Goal: Task Accomplishment & Management: Use online tool/utility

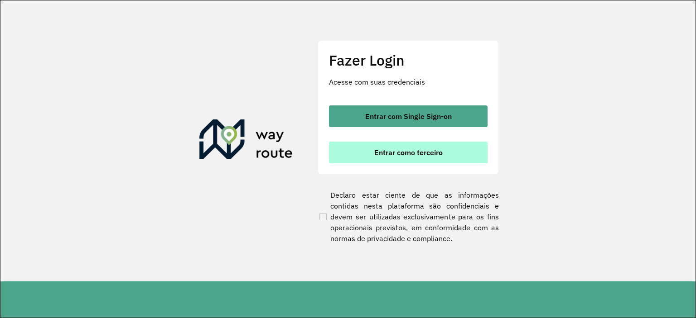
click at [398, 152] on span "Entrar como terceiro" at bounding box center [408, 152] width 68 height 7
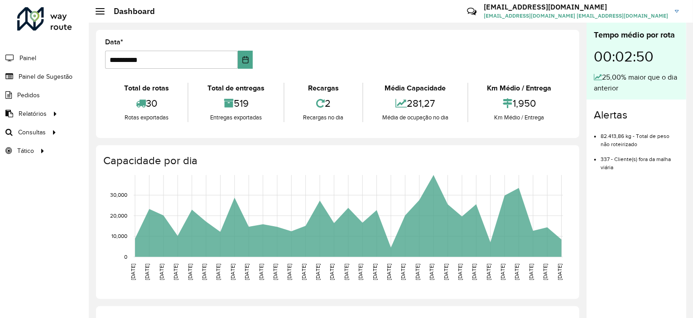
click at [38, 131] on span "Consultas" at bounding box center [32, 133] width 28 height 10
click at [121, 132] on span "Roteirização" at bounding box center [121, 133] width 37 height 10
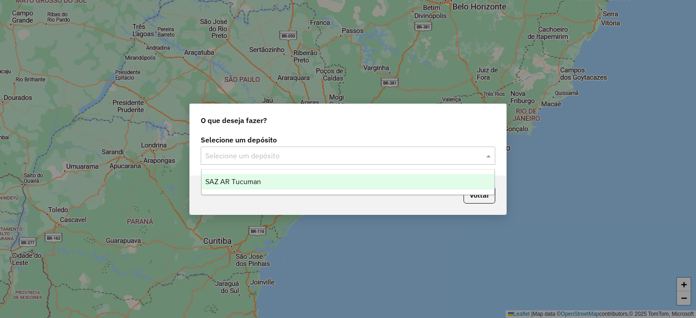
click at [335, 159] on input "text" at bounding box center [338, 156] width 267 height 11
click at [288, 181] on div "SAZ AR Tucuman" at bounding box center [348, 181] width 293 height 15
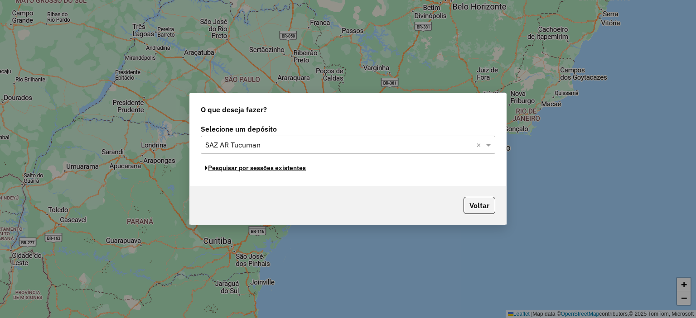
click at [281, 166] on button "Pesquisar por sessões existentes" at bounding box center [255, 168] width 109 height 14
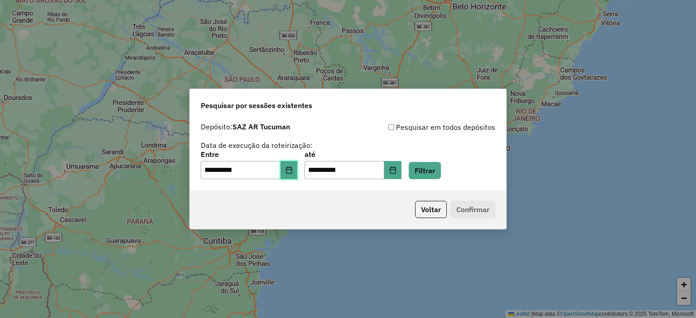
click at [292, 169] on icon "Choose Date" at bounding box center [289, 170] width 6 height 7
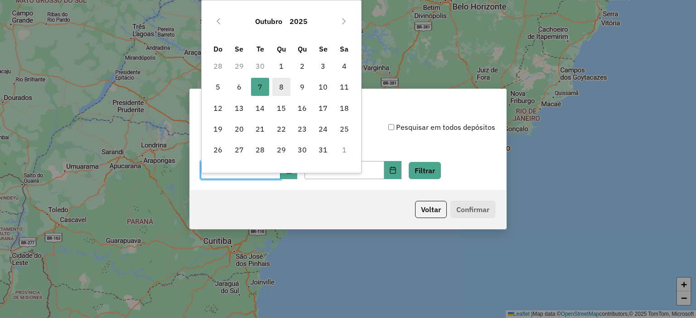
click at [283, 91] on span "8" at bounding box center [281, 87] width 18 height 18
type input "**********"
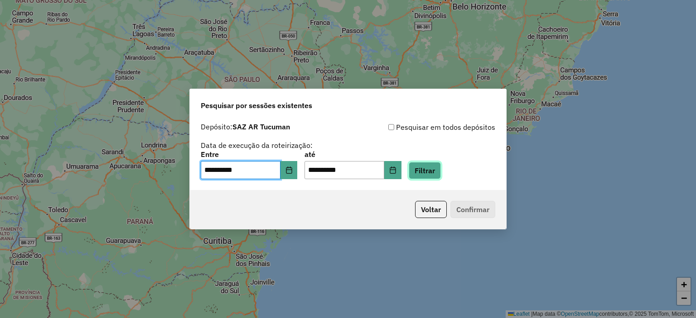
click at [435, 171] on button "Filtrar" at bounding box center [425, 170] width 32 height 17
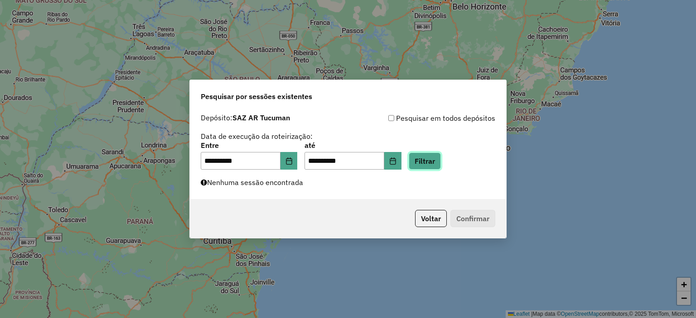
click at [441, 163] on button "Filtrar" at bounding box center [425, 161] width 32 height 17
click at [429, 162] on button "Filtrar" at bounding box center [425, 161] width 32 height 17
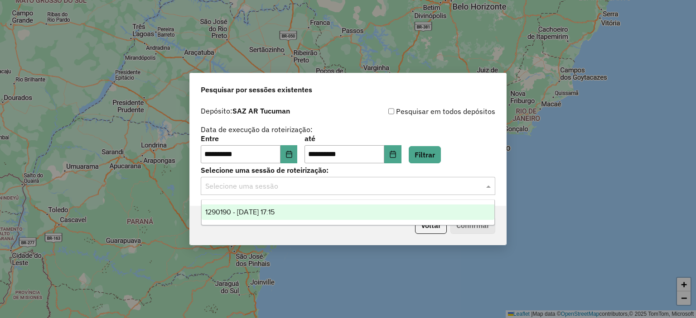
click at [299, 189] on input "text" at bounding box center [338, 186] width 267 height 11
click at [298, 211] on div "1290190 - 08/10/2025 17:15" at bounding box center [348, 212] width 293 height 15
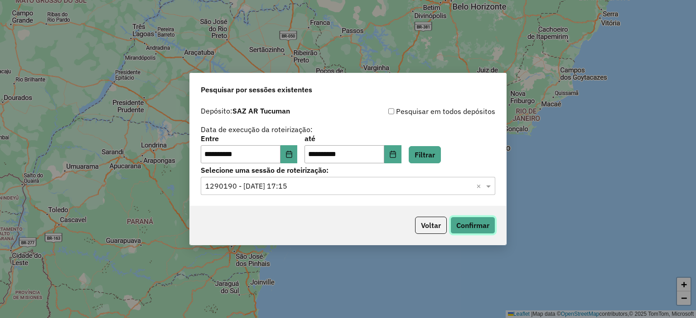
click at [481, 224] on button "Confirmar" at bounding box center [472, 225] width 45 height 17
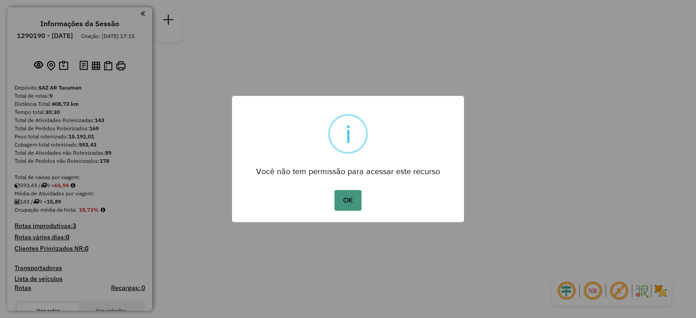
click at [355, 201] on button "OK" at bounding box center [347, 200] width 27 height 21
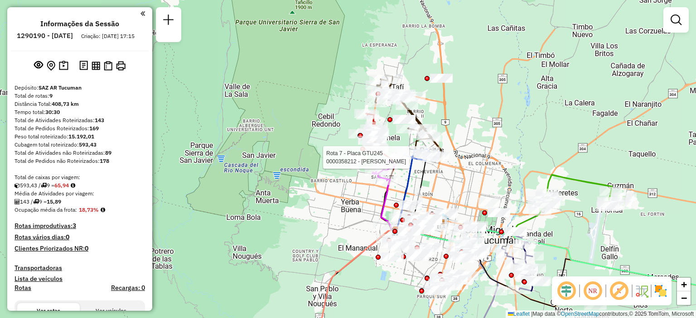
select select "**********"
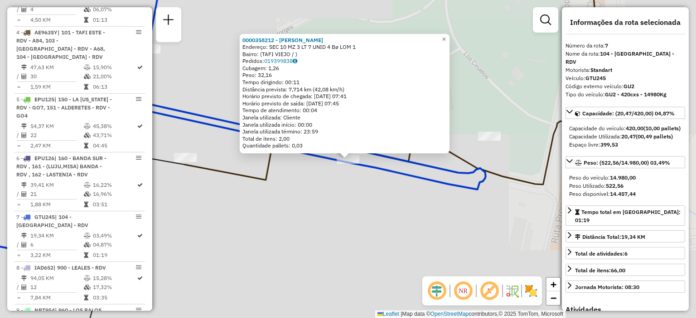
scroll to position [675, 0]
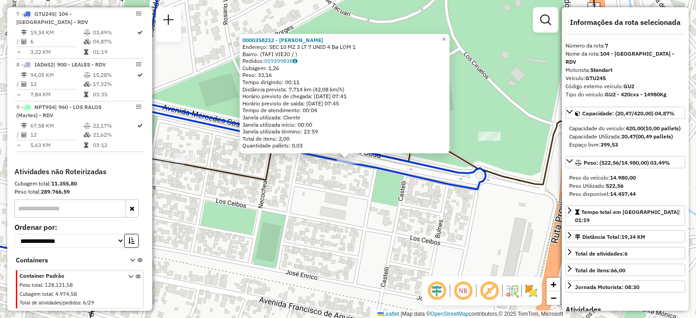
click at [352, 208] on div "0000358212 - SANCHEZ WALTER ARIEL Endereço: SEC 10 MZ 3 LT 7 UNID 4 Bø LOM 1 Ba…" at bounding box center [348, 159] width 696 height 318
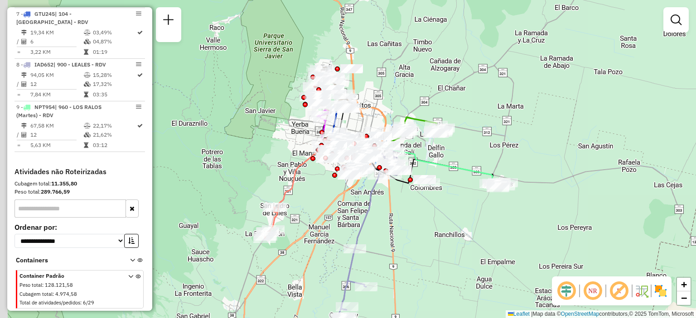
drag, startPoint x: 341, startPoint y: 67, endPoint x: 375, endPoint y: 96, distance: 44.0
click at [375, 96] on div "Janela de atendimento Grade de atendimento Capacidade Transportadoras Veículos …" at bounding box center [348, 159] width 696 height 318
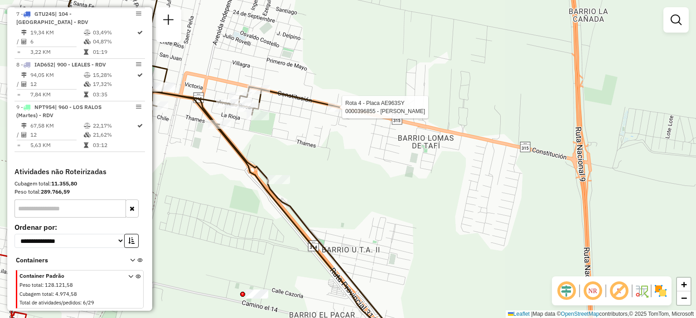
select select "**********"
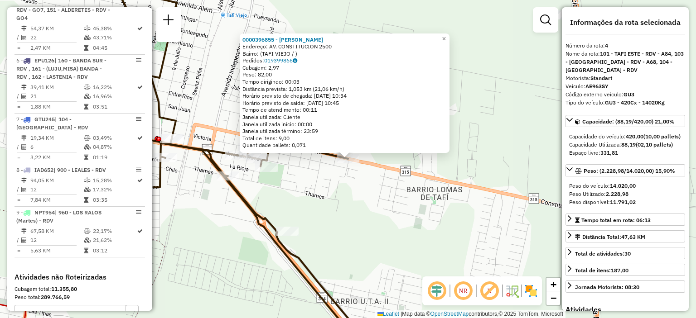
scroll to position [498, 0]
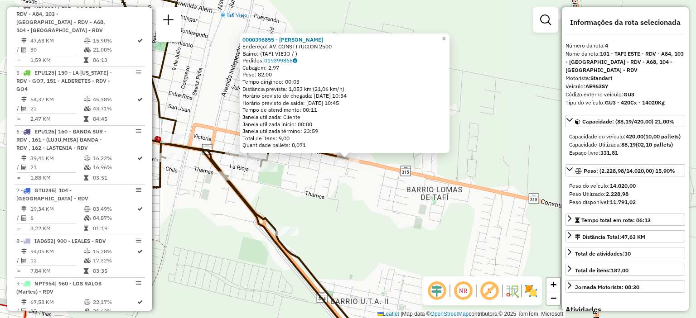
click at [341, 193] on div "0000396855 - CHUCHUY MORENO ERNESTO Endereço: AV. CONSTITUCION 2500 Bairro: (TA…" at bounding box center [348, 159] width 696 height 318
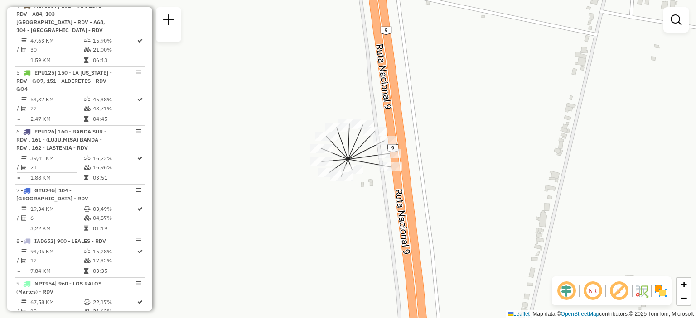
click at [331, 207] on div "Janela de atendimento Grade de atendimento Capacidade Transportadoras Veículos …" at bounding box center [348, 159] width 696 height 318
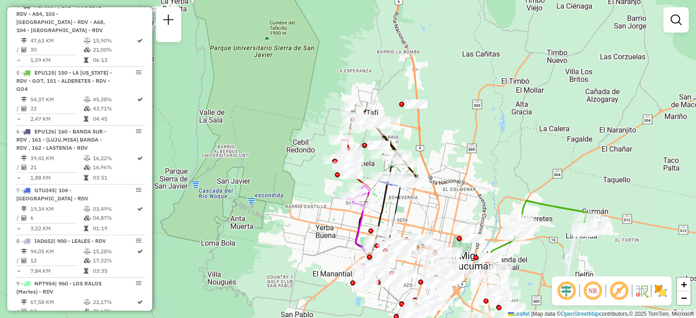
drag, startPoint x: 366, startPoint y: 204, endPoint x: 450, endPoint y: 107, distance: 128.1
click at [450, 107] on div "Janela de atendimento Grade de atendimento Capacidade Transportadoras Veículos …" at bounding box center [348, 159] width 696 height 318
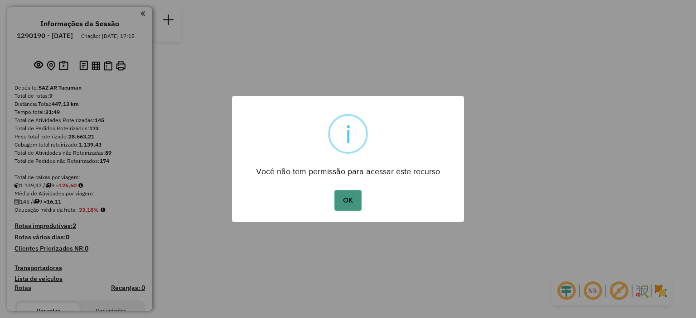
click at [358, 207] on button "OK" at bounding box center [347, 200] width 27 height 21
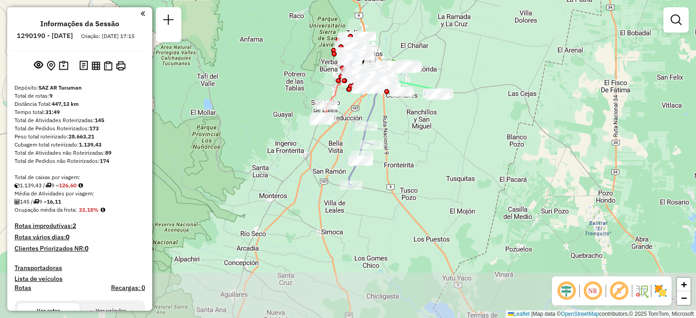
drag, startPoint x: 389, startPoint y: 208, endPoint x: 394, endPoint y: 123, distance: 84.9
click at [394, 123] on div "Janela de atendimento Grade de atendimento Capacidade Transportadoras Veículos …" at bounding box center [348, 159] width 696 height 318
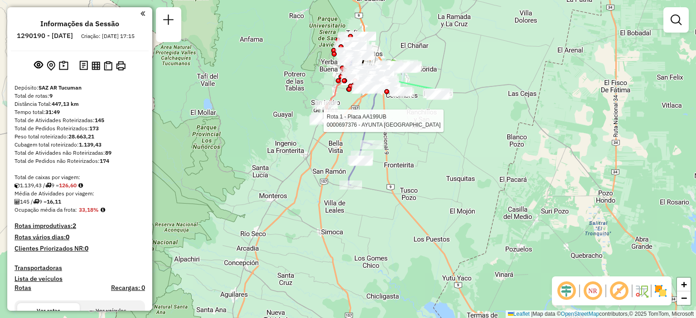
click at [321, 125] on div at bounding box center [320, 120] width 23 height 9
select select "**********"
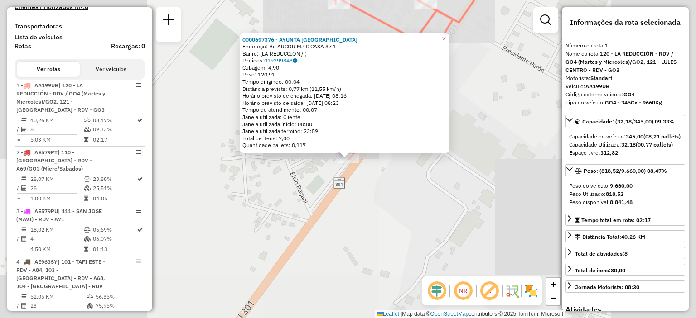
scroll to position [323, 0]
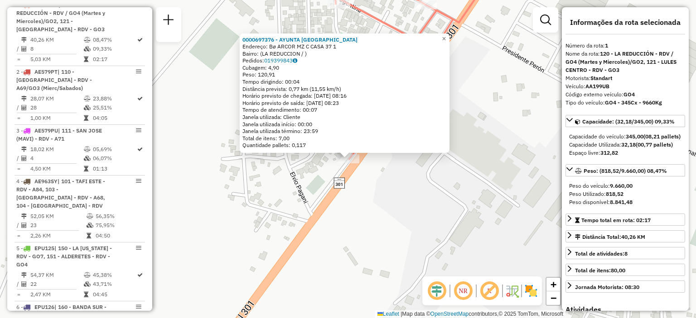
click at [376, 201] on div "0000697376 - AYUNTA CAROLINA DEL VALLE Endereço: Bø ARCOR MZ C CASA 37 1 Bairro…" at bounding box center [348, 159] width 696 height 318
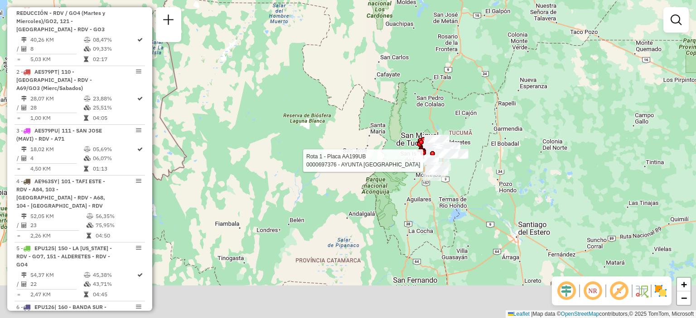
drag, startPoint x: 495, startPoint y: 228, endPoint x: 408, endPoint y: 163, distance: 109.0
click at [415, 159] on div at bounding box center [426, 160] width 23 height 9
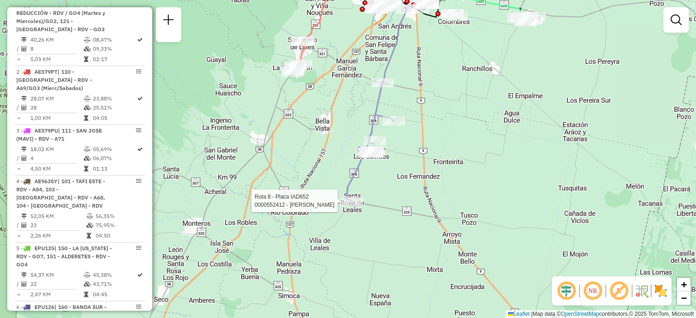
select select "**********"
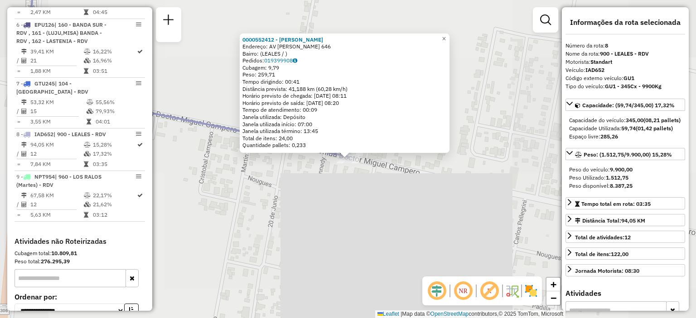
scroll to position [713, 0]
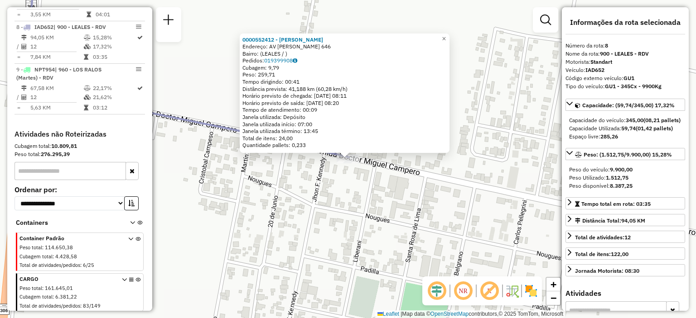
click at [370, 225] on div "0000552412 - Peralta Antonio Nicolas Endereço: AV ROQUE SAENZ PENA 646 Bairro: …" at bounding box center [348, 159] width 696 height 318
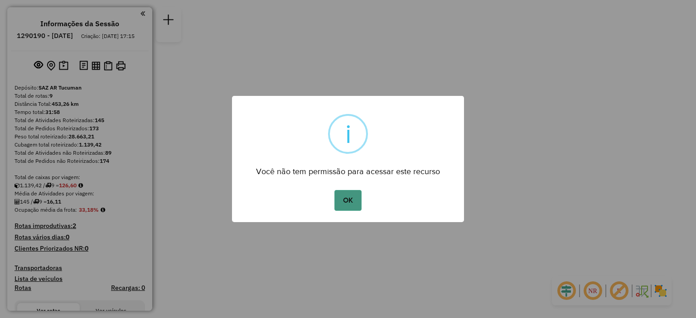
click at [342, 201] on button "OK" at bounding box center [347, 200] width 27 height 21
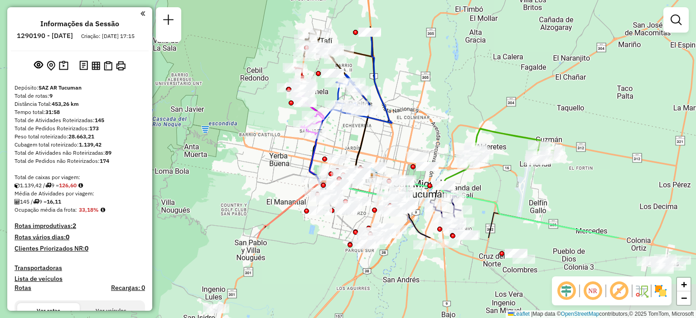
drag, startPoint x: 366, startPoint y: 183, endPoint x: 446, endPoint y: 70, distance: 137.8
click at [446, 70] on div "Janela de atendimento Grade de atendimento Capacidade Transportadoras Veículos …" at bounding box center [348, 159] width 696 height 318
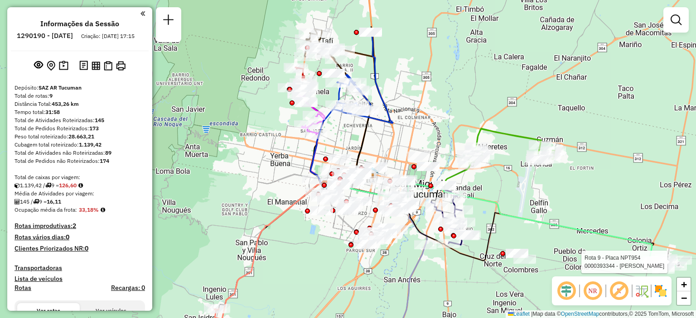
select select "**********"
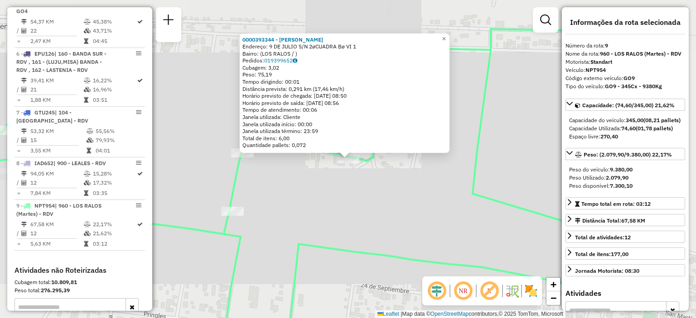
scroll to position [713, 0]
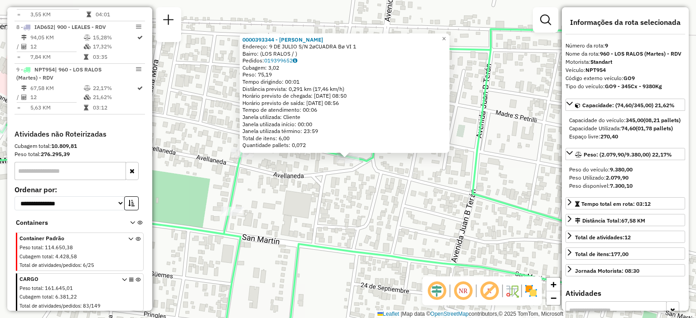
click at [516, 180] on div "0000393344 - LORENTE JOSE Endereço: 9 DE JULIO S/N 2øCUADRA Bø VI 1 Bairro: (LO…" at bounding box center [348, 159] width 696 height 318
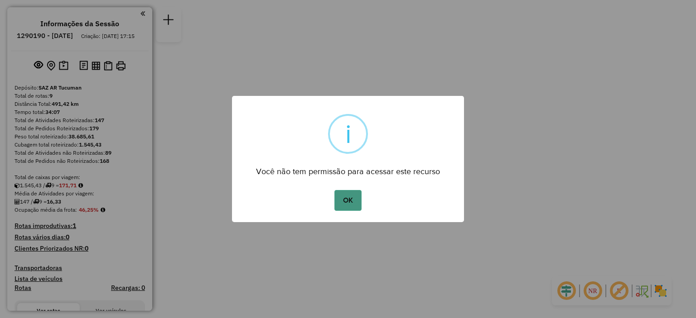
click at [358, 198] on button "OK" at bounding box center [347, 200] width 27 height 21
click at [353, 199] on button "OK" at bounding box center [347, 200] width 27 height 21
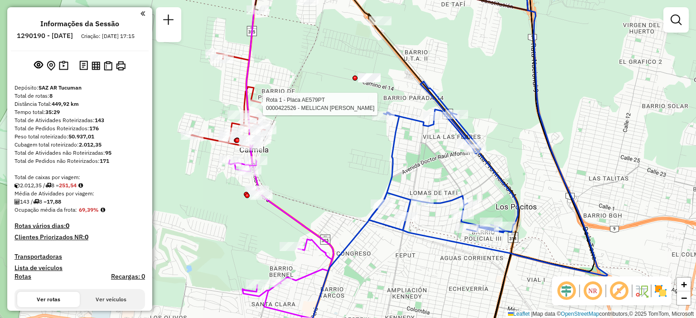
select select "**********"
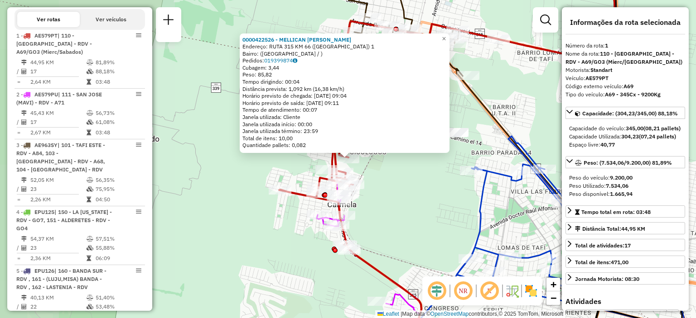
scroll to position [311, 0]
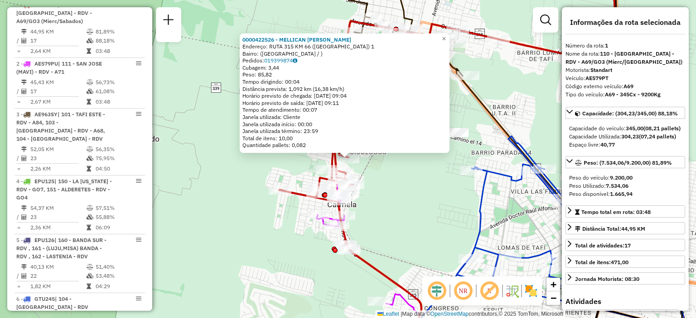
click at [271, 207] on div "0000422526 - MELLICAN [PERSON_NAME]: RUTA 315 KM 66 ([GEOGRAPHIC_DATA]) 1 Bairr…" at bounding box center [348, 159] width 696 height 318
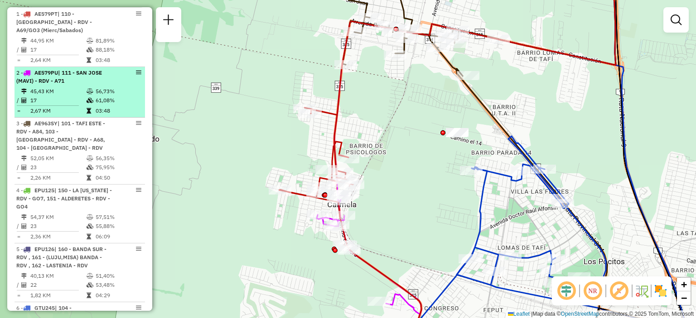
scroll to position [0, 0]
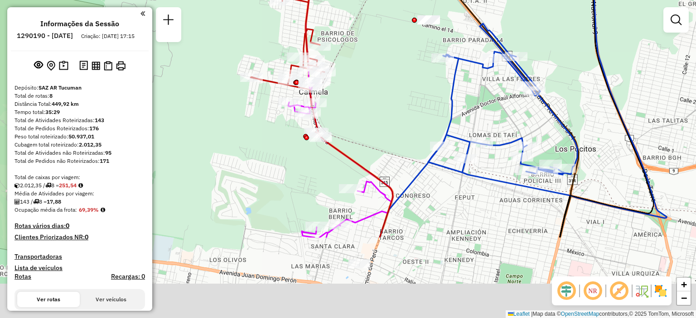
drag, startPoint x: 275, startPoint y: 184, endPoint x: 310, endPoint y: 169, distance: 38.1
click at [246, 71] on div "Janela de atendimento Grade de atendimento Capacidade Transportadoras Veículos …" at bounding box center [348, 159] width 696 height 318
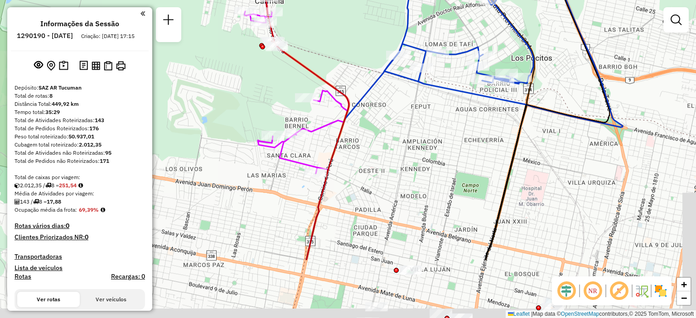
drag, startPoint x: 422, startPoint y: 266, endPoint x: 375, endPoint y: 173, distance: 103.5
click at [376, 173] on div "Janela de atendimento Grade de atendimento Capacidade Transportadoras Veículos …" at bounding box center [348, 159] width 696 height 318
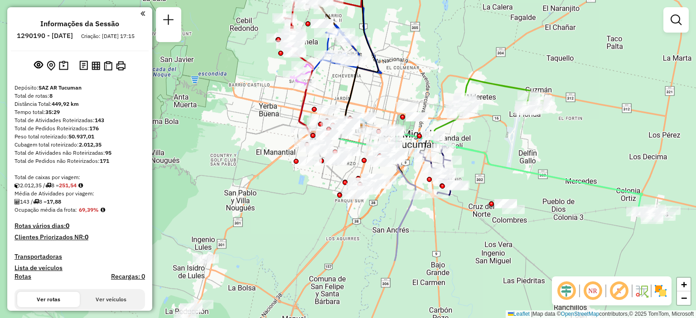
drag, startPoint x: 336, startPoint y: 247, endPoint x: 264, endPoint y: 244, distance: 72.1
click at [294, 163] on div at bounding box center [296, 161] width 5 height 5
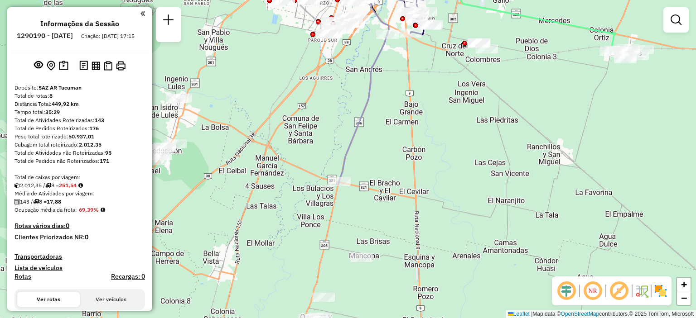
drag, startPoint x: 317, startPoint y: 268, endPoint x: 295, endPoint y: 126, distance: 143.4
click at [295, 126] on div "Janela de atendimento Grade de atendimento Capacidade Transportadoras Veículos …" at bounding box center [348, 159] width 696 height 318
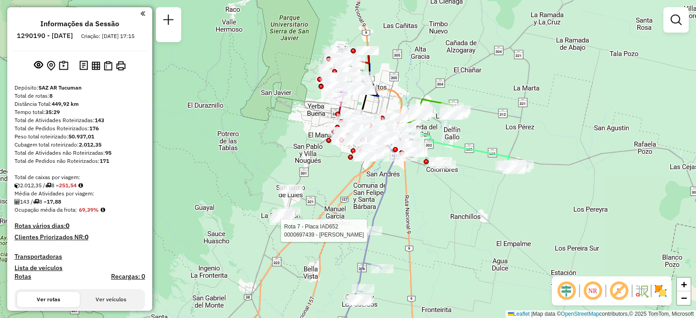
select select "**********"
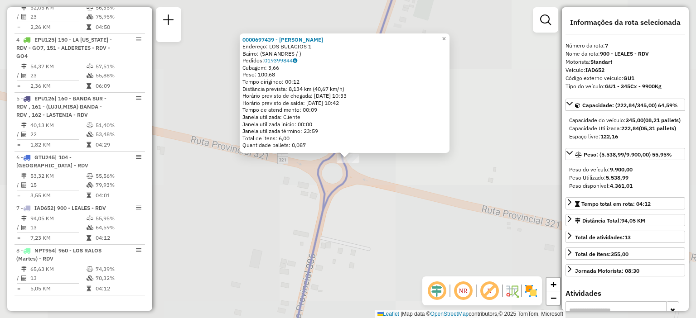
scroll to position [634, 0]
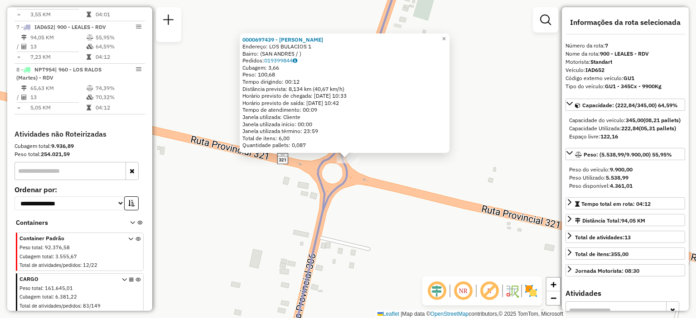
click at [298, 223] on div "0000697439 - ALVAREZ VICTOR Endereço: LOS BULACIOS 1 Bairro: (SAN ANDRES / ) Pe…" at bounding box center [348, 159] width 696 height 318
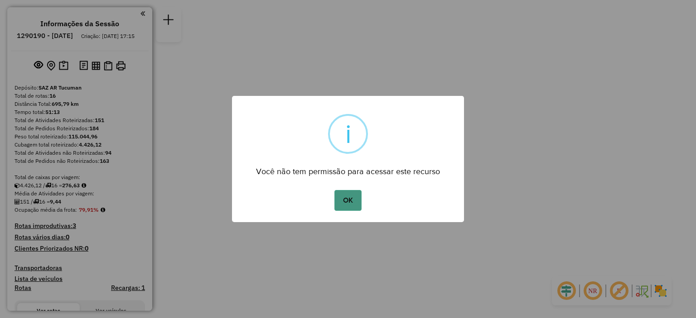
click at [341, 196] on button "OK" at bounding box center [347, 200] width 27 height 21
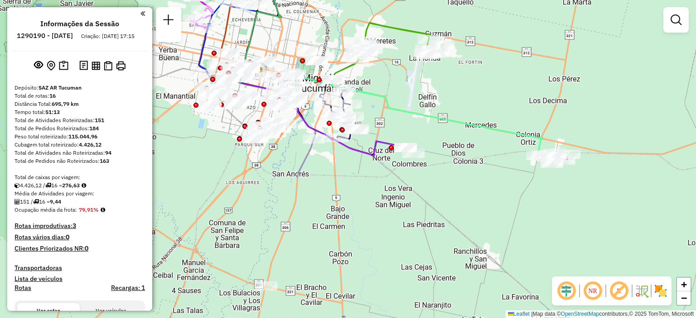
drag, startPoint x: 543, startPoint y: 247, endPoint x: 388, endPoint y: 74, distance: 231.9
click at [388, 74] on div "Janela de atendimento Grade de atendimento Capacidade Transportadoras Veículos …" at bounding box center [348, 159] width 696 height 318
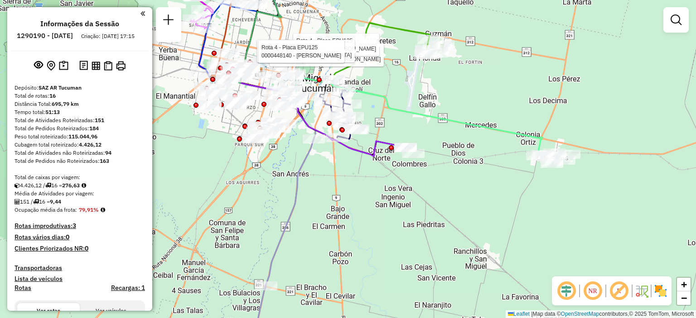
click at [387, 103] on icon at bounding box center [448, 122] width 232 height 84
select select "**********"
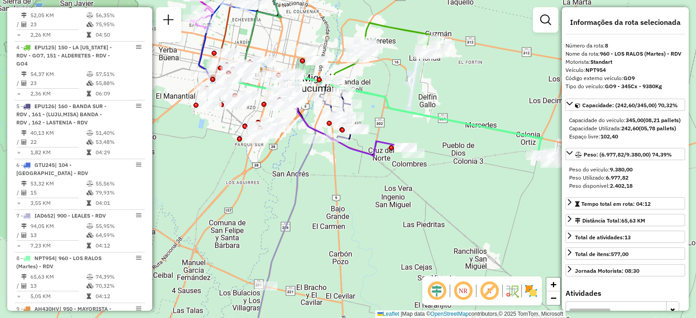
scroll to position [701, 0]
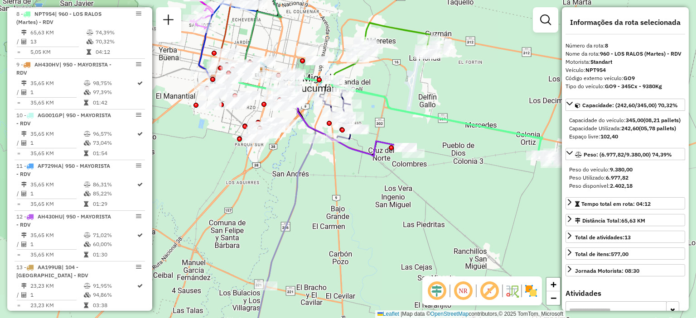
click at [387, 108] on icon at bounding box center [448, 122] width 232 height 84
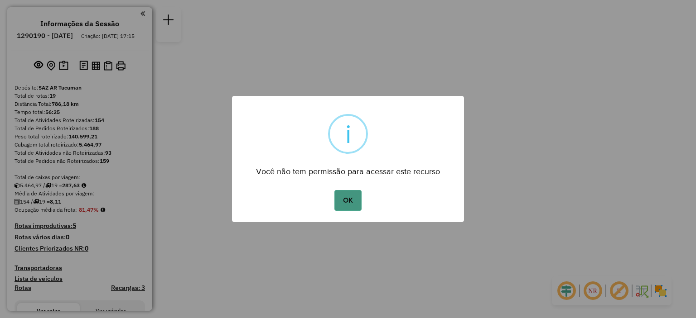
click at [352, 204] on button "OK" at bounding box center [347, 200] width 27 height 21
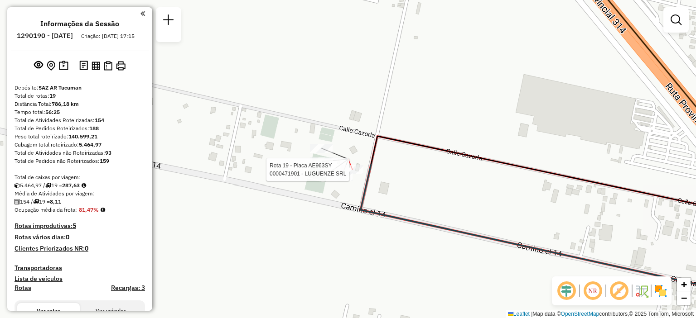
select select "**********"
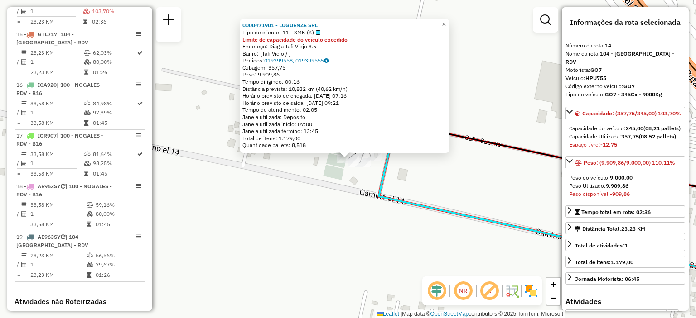
scroll to position [1013, 0]
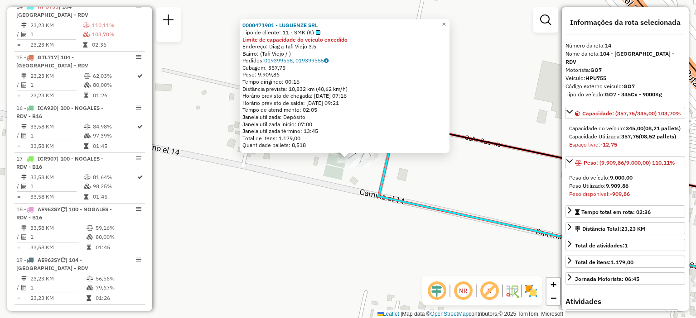
click at [315, 190] on div "0000471901 - LUGUENZE SRL Tipo de cliente: 11 - SMK (K) Limite de capacidade do…" at bounding box center [348, 159] width 696 height 318
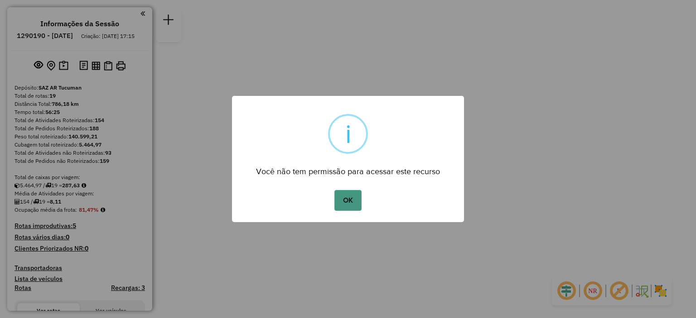
click at [348, 193] on button "OK" at bounding box center [347, 200] width 27 height 21
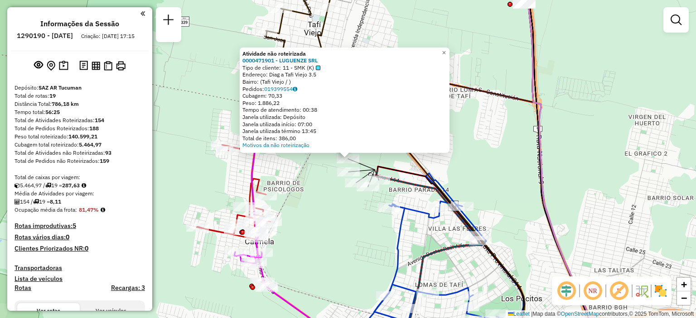
click at [297, 172] on div "Atividade não roteirizada 0000471901 - LUGUENZE SRL Tipo de cliente: 11 - SMK (…" at bounding box center [348, 159] width 696 height 318
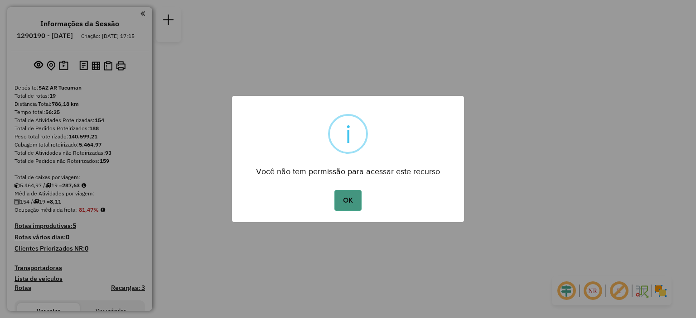
click at [348, 204] on button "OK" at bounding box center [347, 200] width 27 height 21
click at [350, 194] on button "OK" at bounding box center [347, 200] width 27 height 21
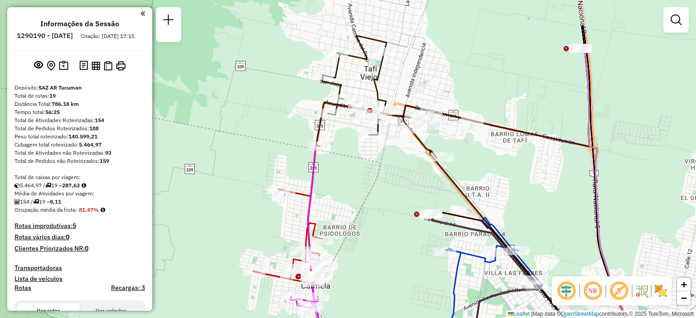
drag, startPoint x: 502, startPoint y: 131, endPoint x: 655, endPoint y: 129, distance: 153.6
click at [655, 129] on div "Janela de atendimento Grade de atendimento Capacidade Transportadoras Veículos …" at bounding box center [348, 159] width 696 height 318
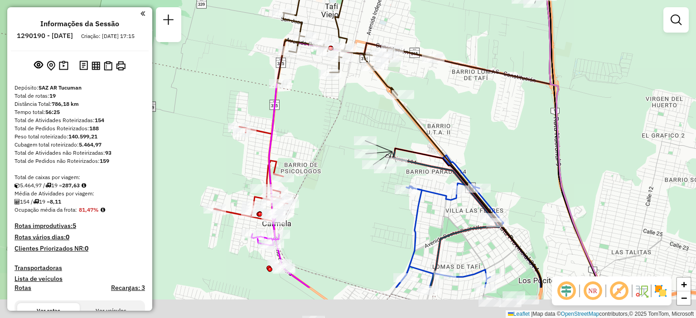
drag, startPoint x: 400, startPoint y: 260, endPoint x: 344, endPoint y: 164, distance: 110.0
click at [344, 164] on div "Janela de atendimento Grade de atendimento Capacidade Transportadoras Veículos …" at bounding box center [348, 159] width 696 height 318
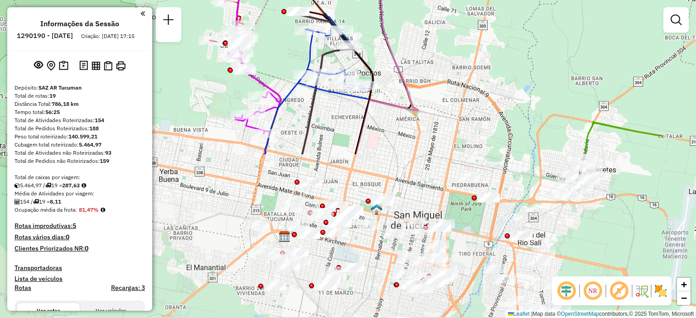
drag, startPoint x: 455, startPoint y: 251, endPoint x: 353, endPoint y: 58, distance: 218.6
click at [353, 58] on div "Janela de atendimento Grade de atendimento Capacidade Transportadoras Veículos …" at bounding box center [348, 159] width 696 height 318
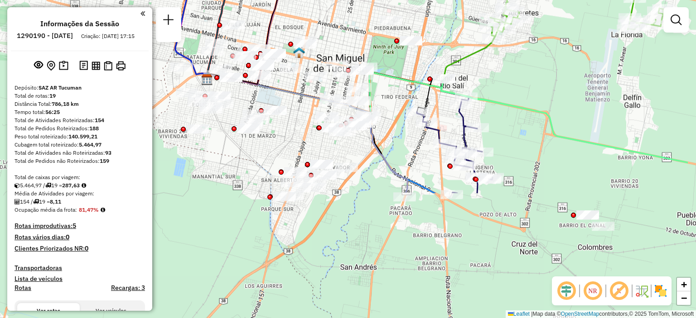
drag, startPoint x: 478, startPoint y: 230, endPoint x: 413, endPoint y: 90, distance: 155.0
click at [413, 90] on div "Rota 16 - Placa GTU245 0000189384 - FIGUEROA ROSARIO Rota 16 - Placa GTU245 000…" at bounding box center [348, 159] width 696 height 318
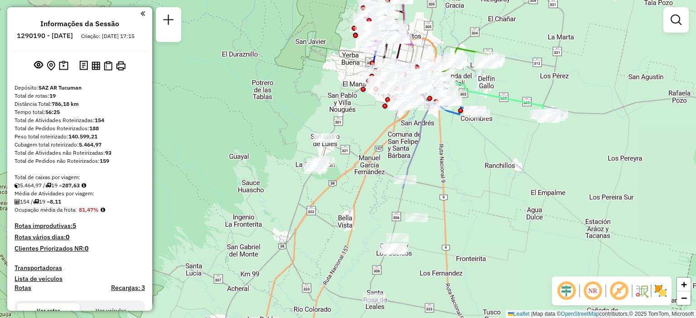
drag, startPoint x: 412, startPoint y: 167, endPoint x: 438, endPoint y: 29, distance: 140.6
click at [438, 29] on div "Janela de atendimento Grade de atendimento Capacidade Transportadoras Veículos …" at bounding box center [348, 159] width 696 height 318
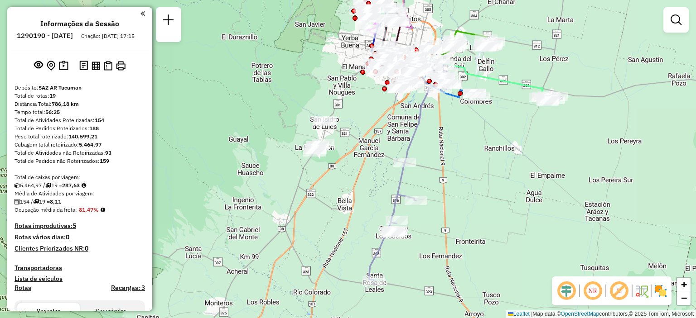
drag, startPoint x: 366, startPoint y: 183, endPoint x: 366, endPoint y: 174, distance: 8.6
click at [366, 174] on div "Janela de atendimento Grade de atendimento Capacidade Transportadoras Veículos …" at bounding box center [348, 159] width 696 height 318
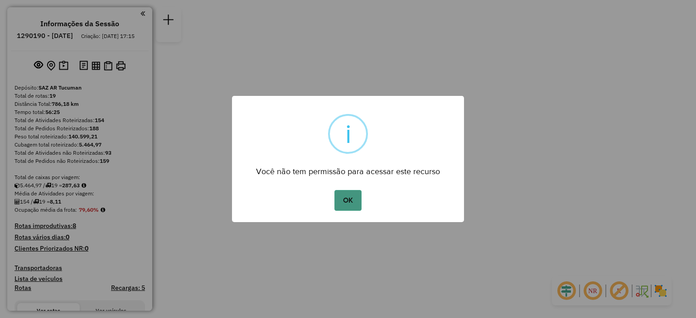
click at [345, 200] on button "OK" at bounding box center [347, 200] width 27 height 21
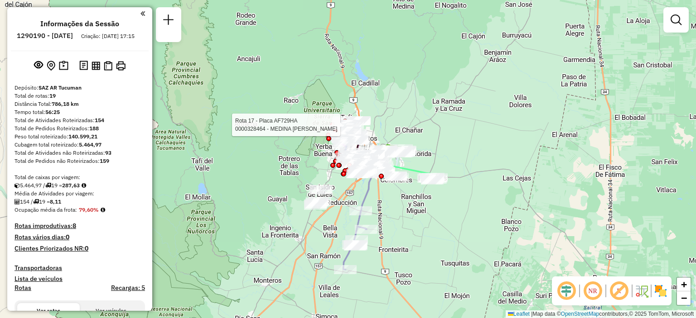
select select "**********"
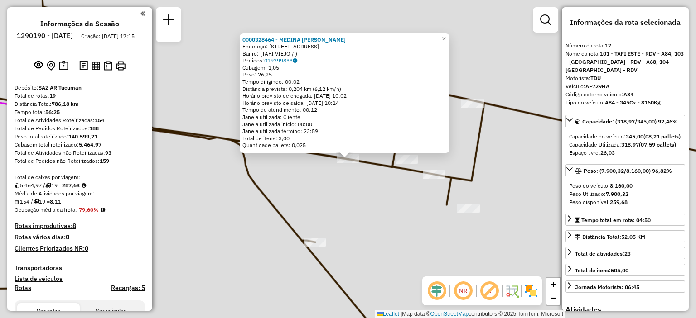
scroll to position [1157, 0]
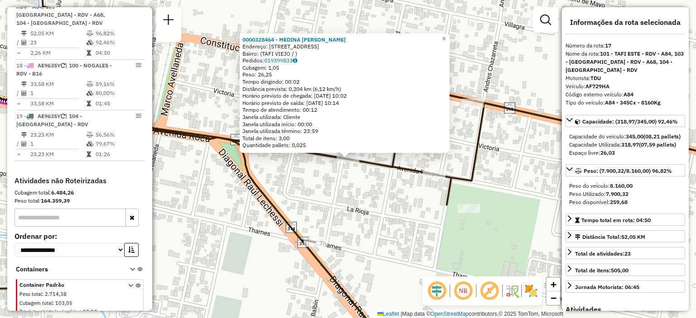
click at [360, 198] on div "0000328464 - MEDINA CINTIA ALEJANDRA Endereço: AVDA ROCA 326 Bairro: (TAFI VIEJ…" at bounding box center [348, 159] width 696 height 318
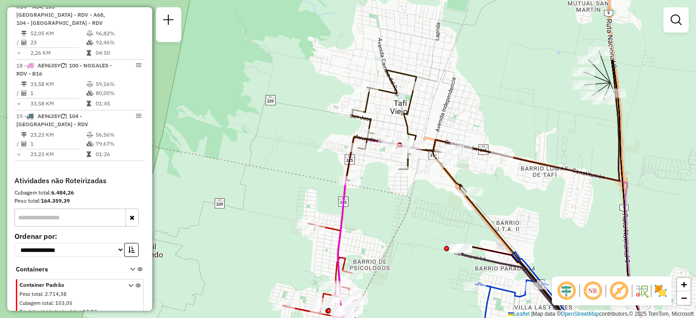
drag, startPoint x: 581, startPoint y: 27, endPoint x: 567, endPoint y: 83, distance: 57.6
click at [567, 83] on div "Janela de atendimento Grade de atendimento Capacidade Transportadoras Veículos …" at bounding box center [348, 159] width 696 height 318
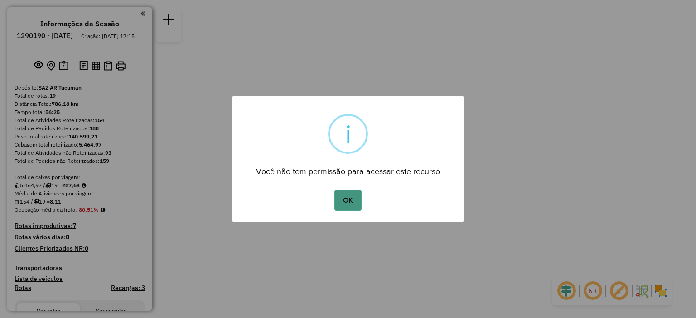
click at [352, 197] on button "OK" at bounding box center [347, 200] width 27 height 21
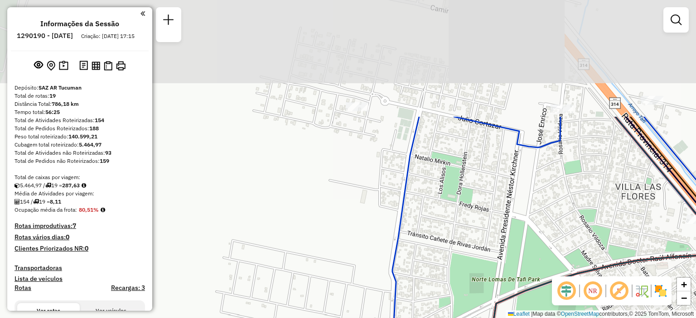
drag, startPoint x: 376, startPoint y: 80, endPoint x: 373, endPoint y: 241, distance: 161.3
click at [373, 241] on div "Janela de atendimento Grade de atendimento Capacidade Transportadoras Veículos …" at bounding box center [348, 159] width 696 height 318
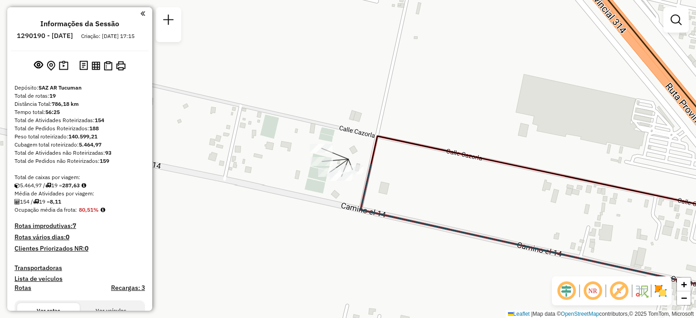
click at [245, 211] on div "Janela de atendimento Grade de atendimento Capacidade Transportadoras Veículos …" at bounding box center [348, 159] width 696 height 318
